Goal: Navigation & Orientation: Find specific page/section

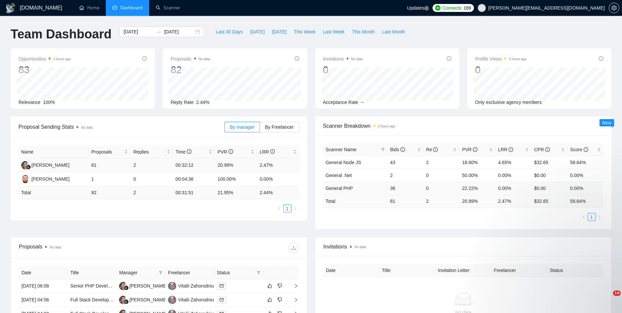
scroll to position [36, 0]
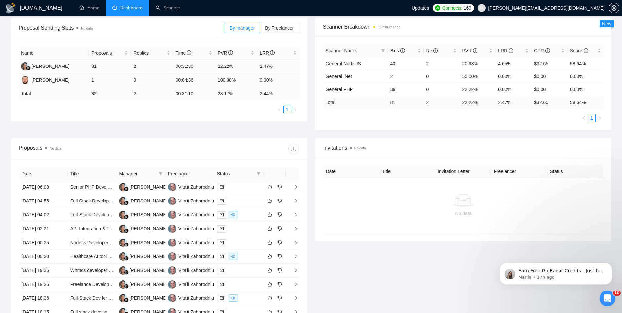
scroll to position [165, 0]
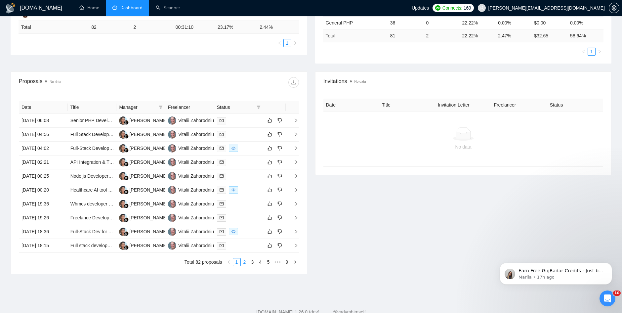
click at [243, 265] on link "2" at bounding box center [244, 261] width 7 height 7
click at [252, 265] on link "3" at bounding box center [252, 261] width 7 height 7
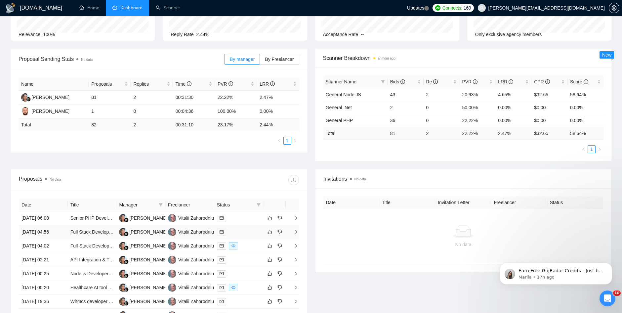
scroll to position [185, 0]
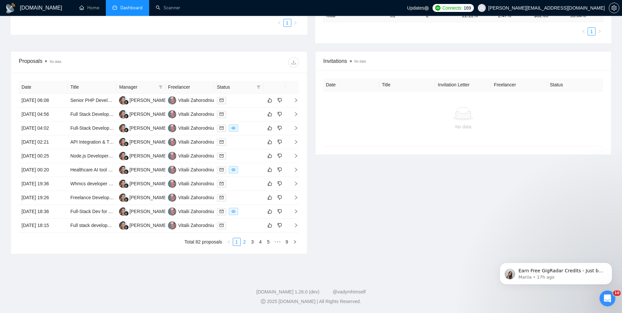
click at [244, 242] on link "2" at bounding box center [244, 241] width 7 height 7
